Goal: Navigation & Orientation: Find specific page/section

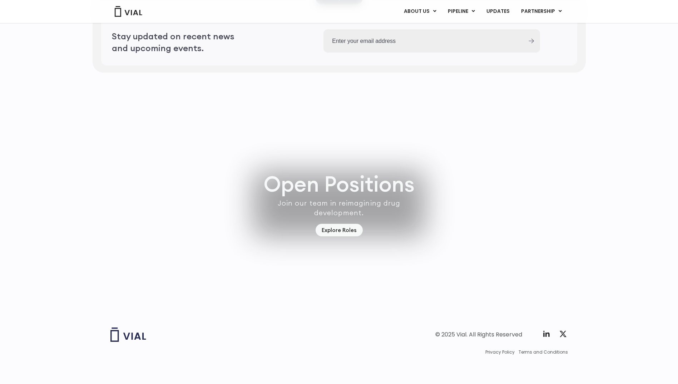
scroll to position [1968, 0]
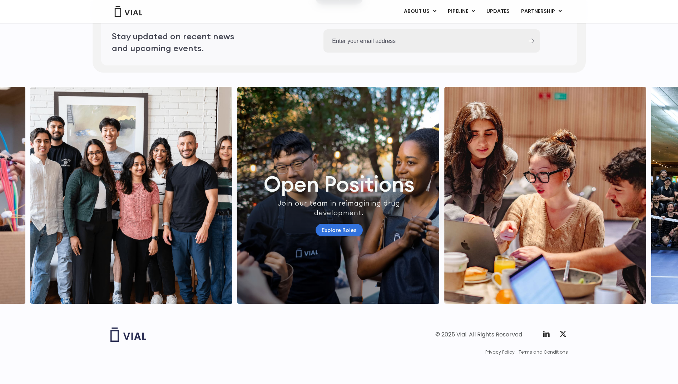
click at [347, 225] on link "Explore Roles" at bounding box center [339, 230] width 47 height 13
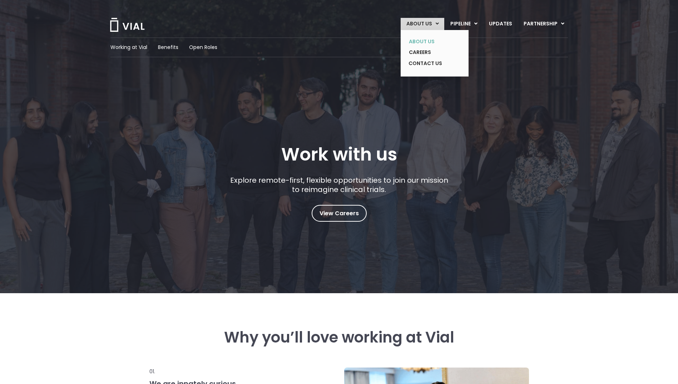
click at [422, 40] on link "ABOUT US" at bounding box center [429, 41] width 52 height 11
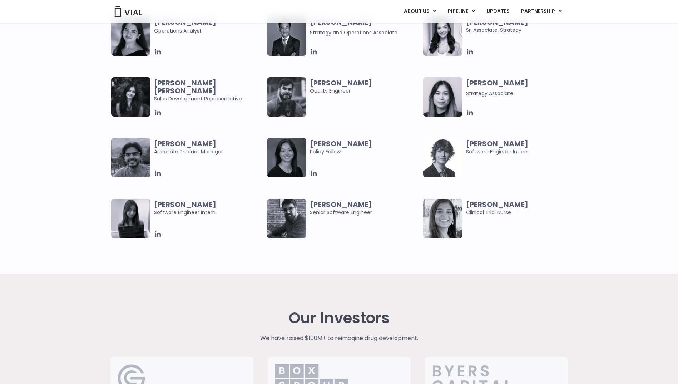
scroll to position [544, 0]
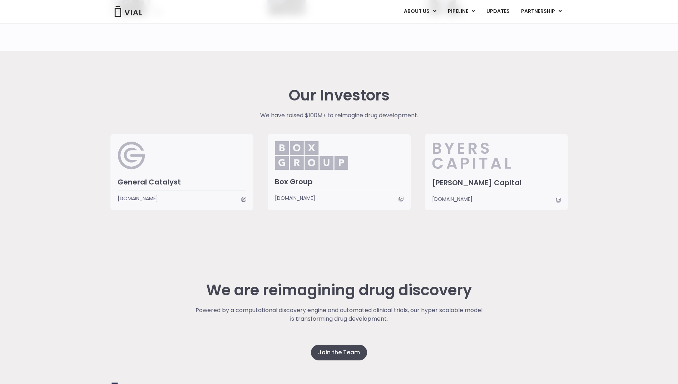
scroll to position [1711, 0]
